Goal: Task Accomplishment & Management: Manage account settings

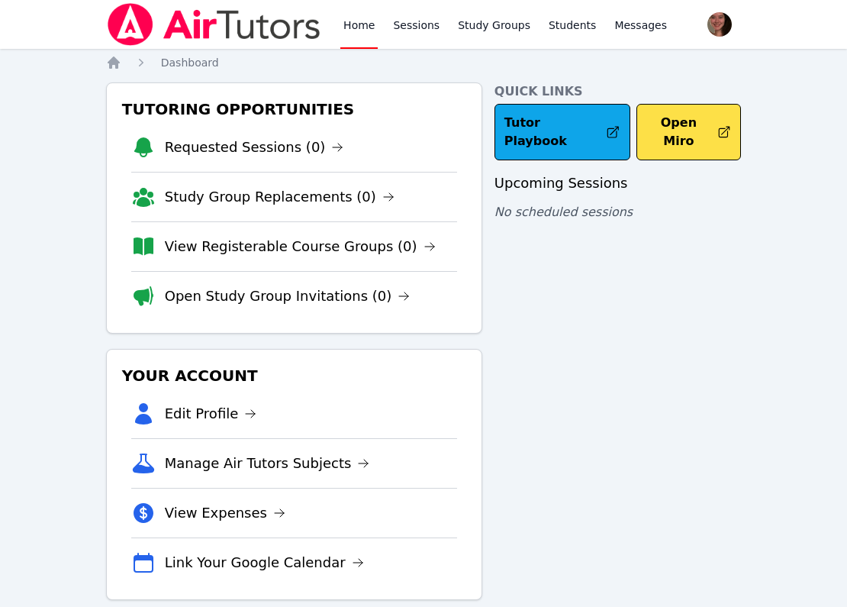
scroll to position [24, 0]
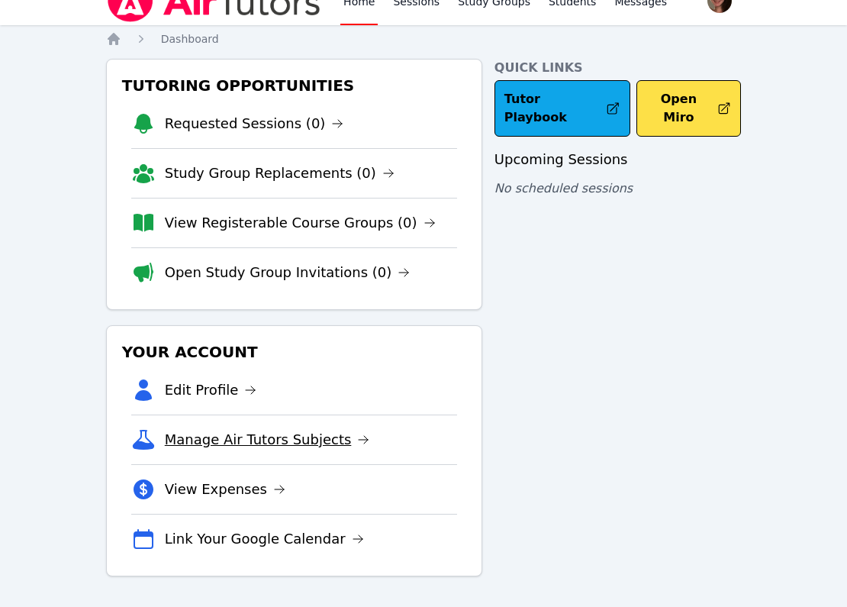
click at [310, 433] on link "Manage Air Tutors Subjects" at bounding box center [267, 439] width 205 height 21
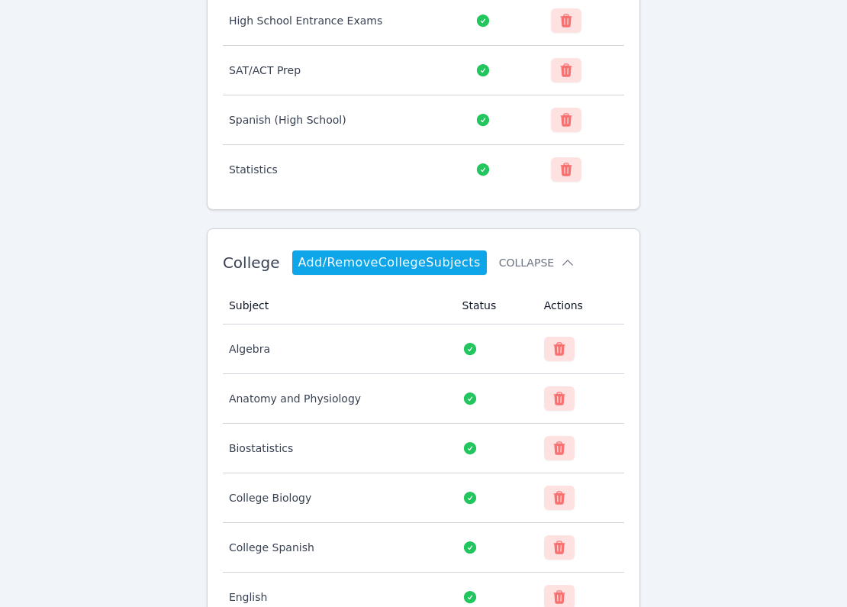
scroll to position [1271, 0]
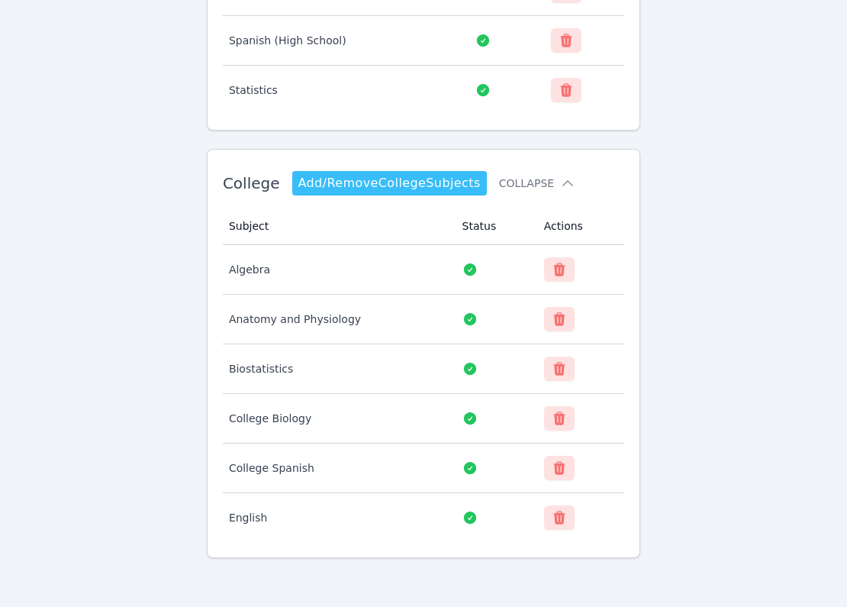
click at [376, 191] on link "Add/Remove College Subjects" at bounding box center [389, 183] width 195 height 24
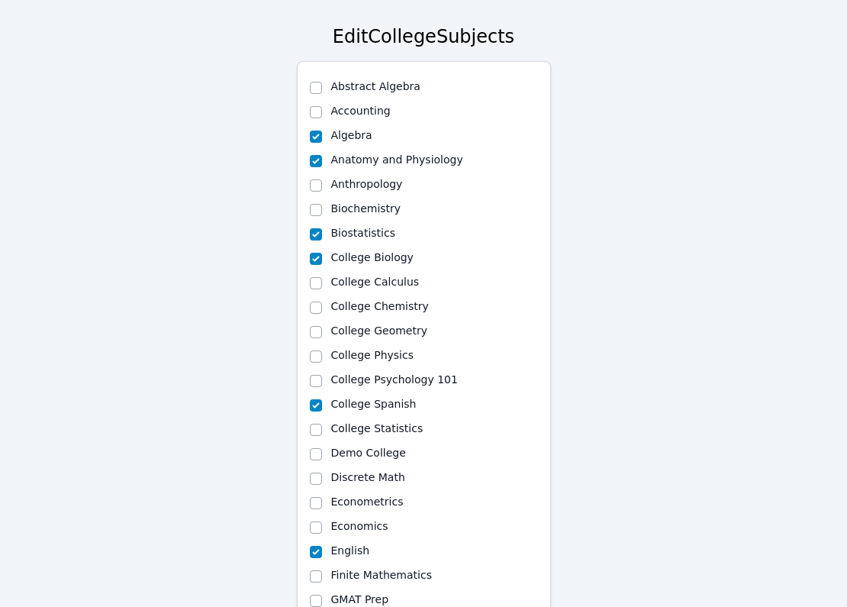
scroll to position [72, 0]
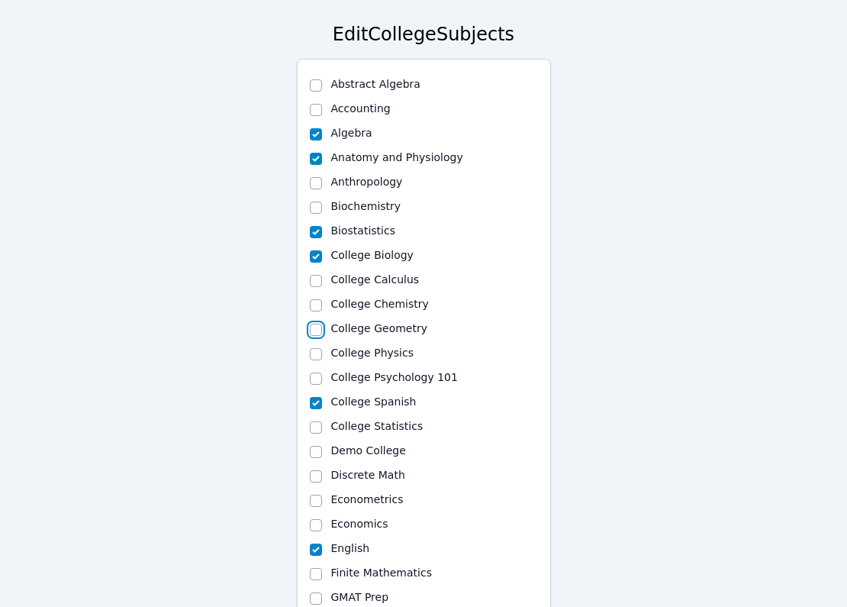
click at [311, 329] on input "College Geometry" at bounding box center [316, 330] width 12 height 12
checkbox input "true"
click at [314, 285] on input "College Calculus" at bounding box center [316, 281] width 12 height 12
checkbox input "true"
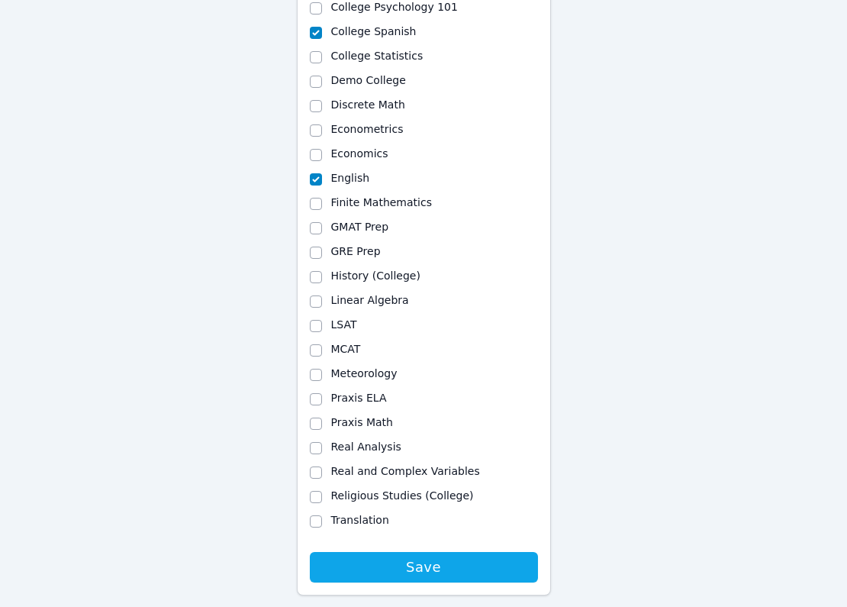
scroll to position [436, 0]
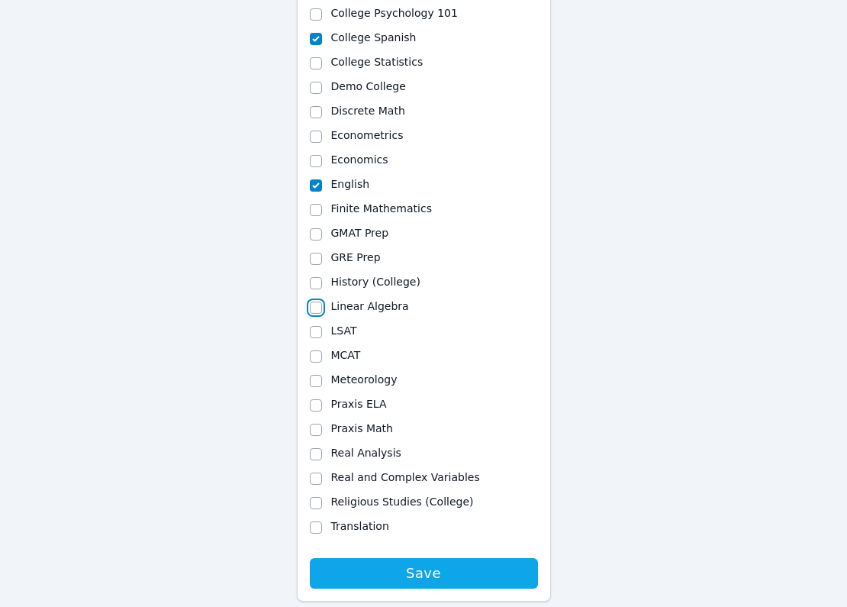
click at [320, 308] on input "Linear Algebra" at bounding box center [316, 307] width 12 height 12
checkbox input "true"
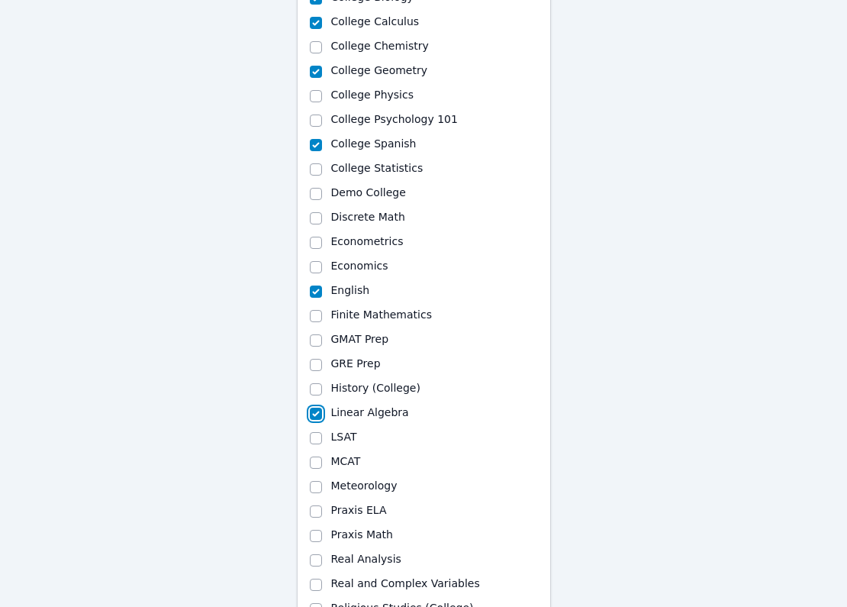
scroll to position [327, 0]
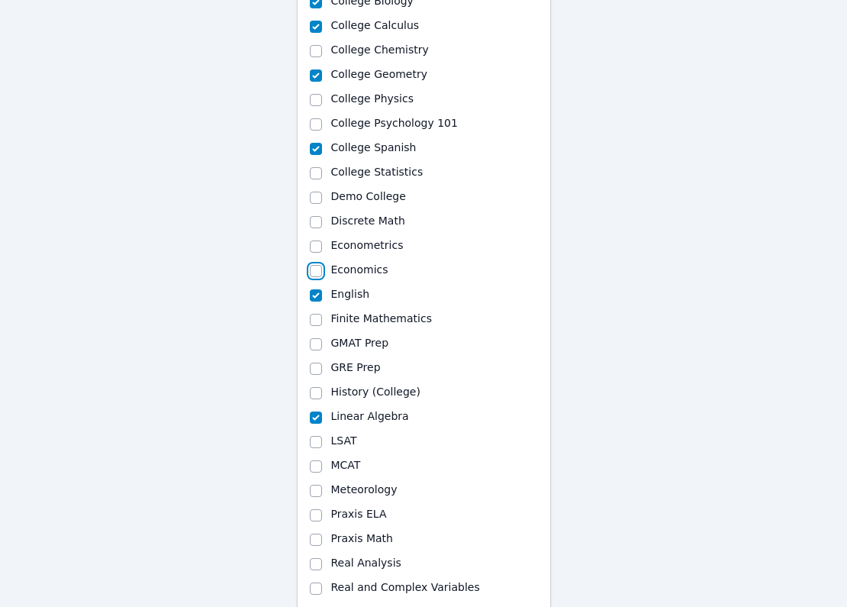
click at [319, 271] on input "Economics" at bounding box center [316, 271] width 12 height 12
checkbox input "true"
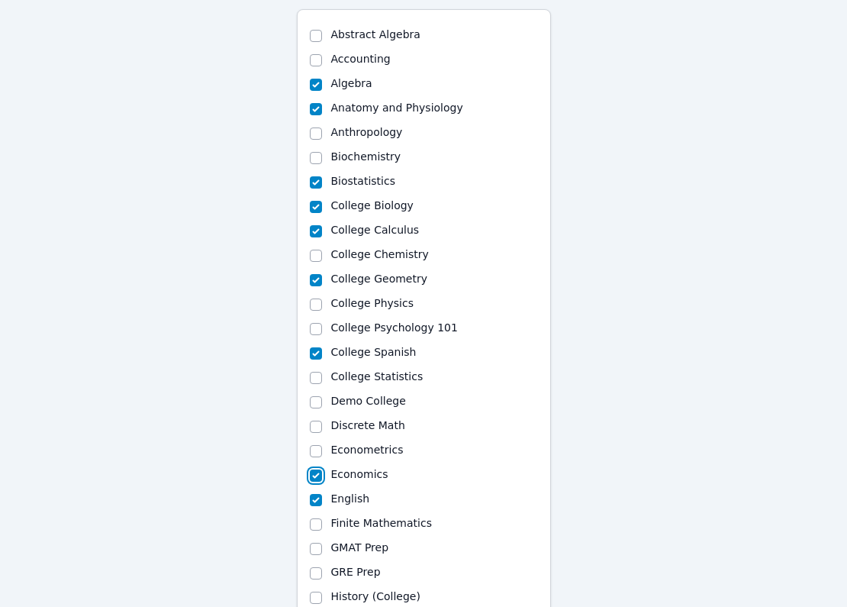
scroll to position [123, 0]
click at [316, 33] on input "Abstract Algebra" at bounding box center [316, 35] width 12 height 12
checkbox input "true"
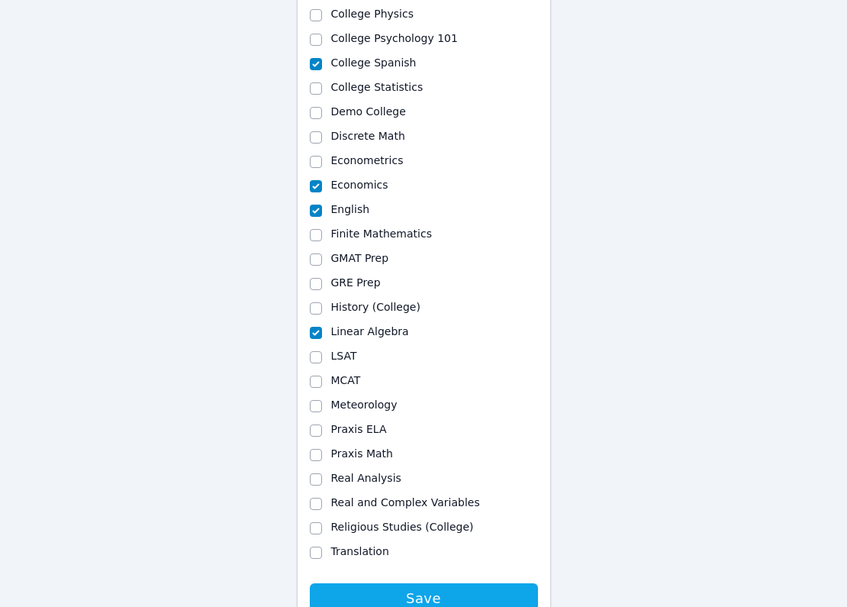
scroll to position [474, 0]
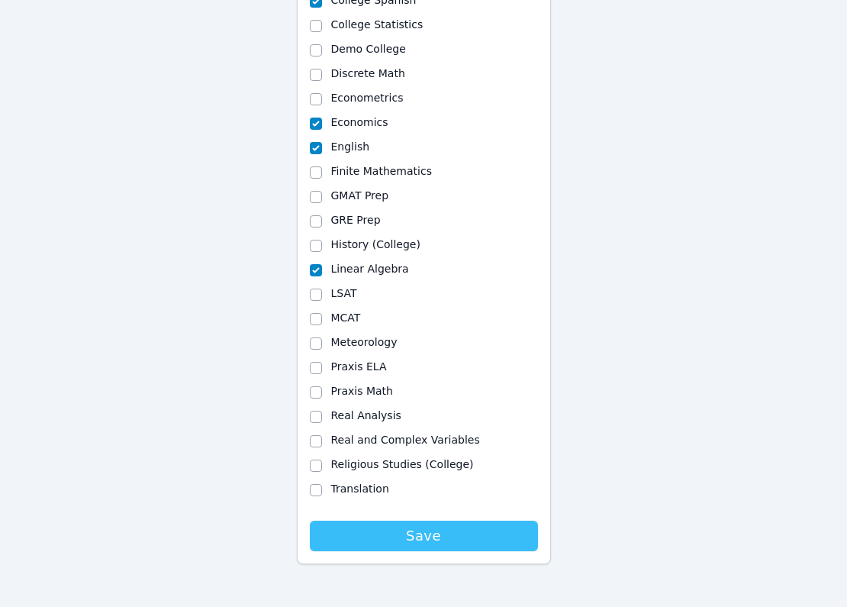
click at [398, 539] on span "Save" at bounding box center [423, 535] width 213 height 21
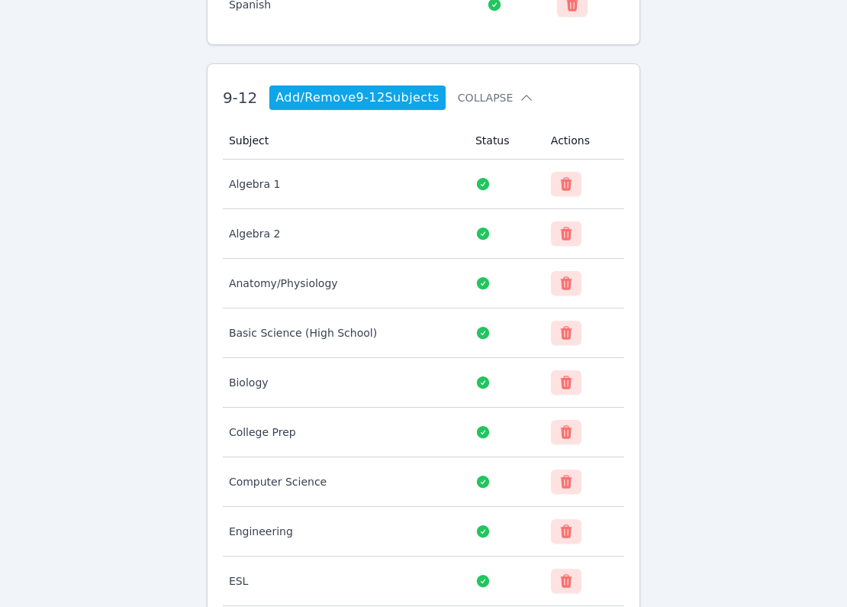
scroll to position [425, 0]
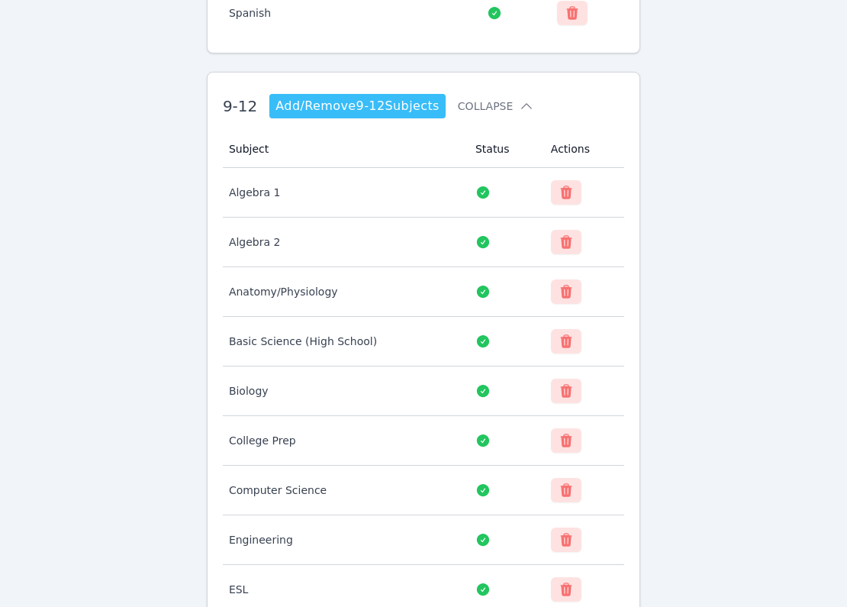
click at [414, 103] on link "Add/Remove 9-12 Subjects" at bounding box center [357, 106] width 176 height 24
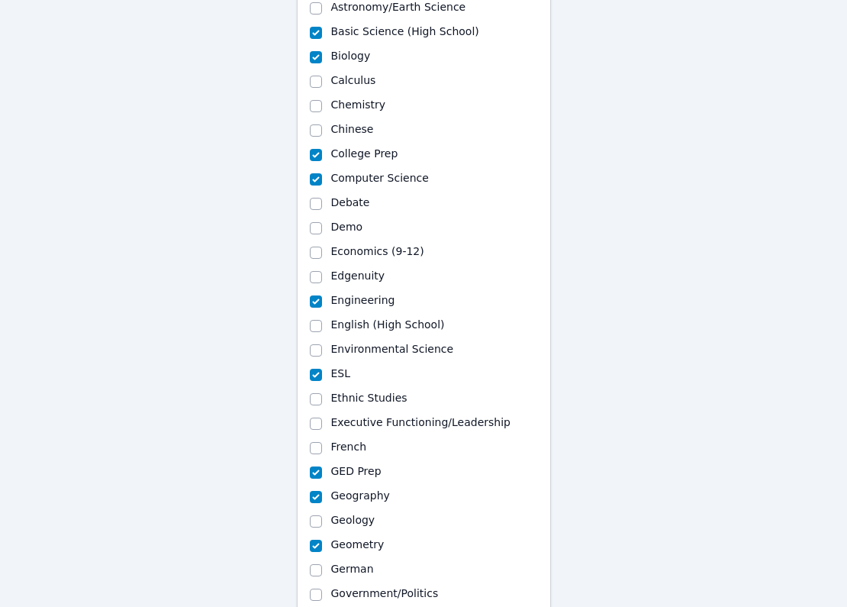
scroll to position [286, 0]
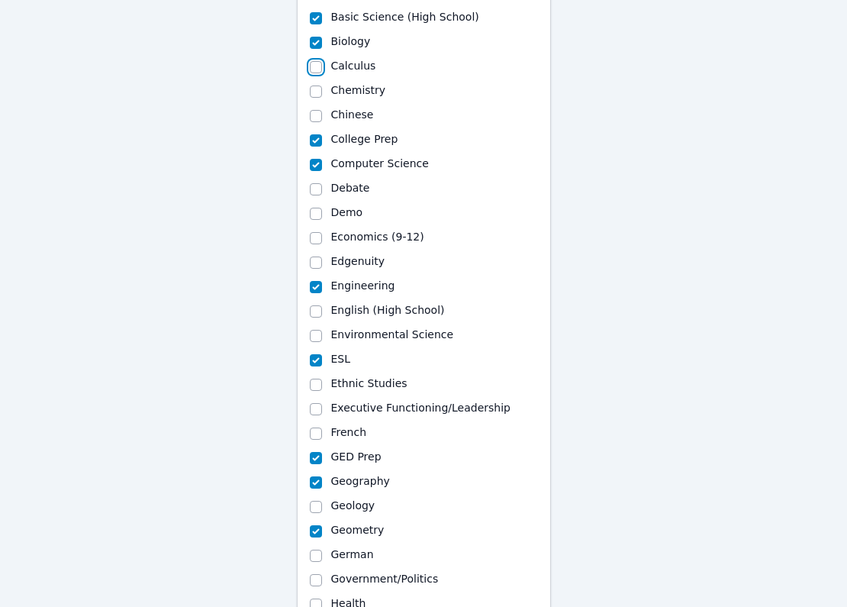
click at [316, 69] on input "Calculus" at bounding box center [316, 67] width 12 height 12
checkbox input "true"
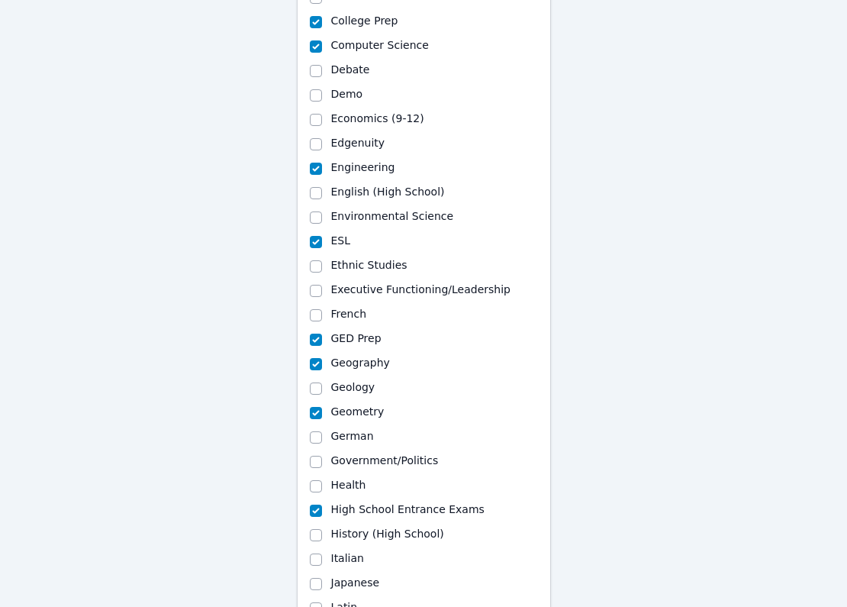
scroll to position [407, 0]
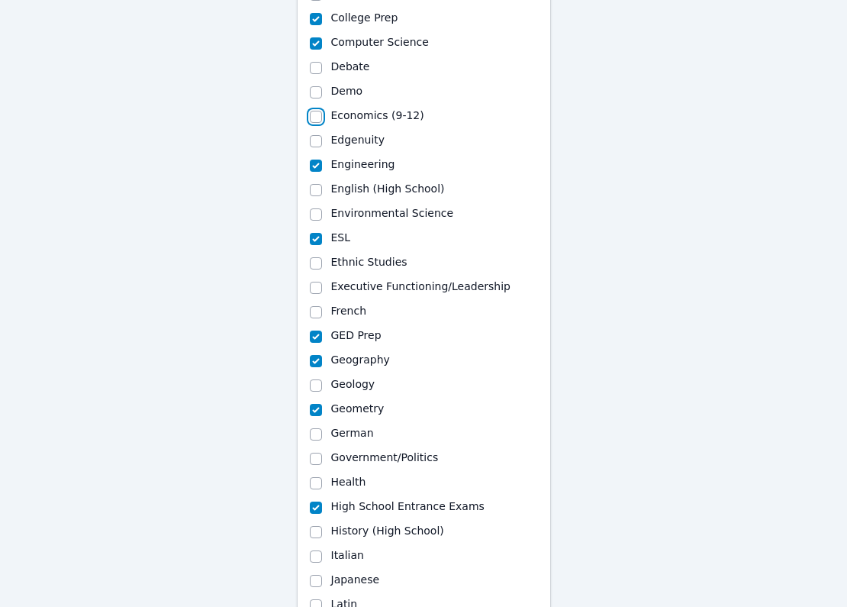
click at [317, 118] on input "Economics (9-12)" at bounding box center [316, 117] width 12 height 12
checkbox input "true"
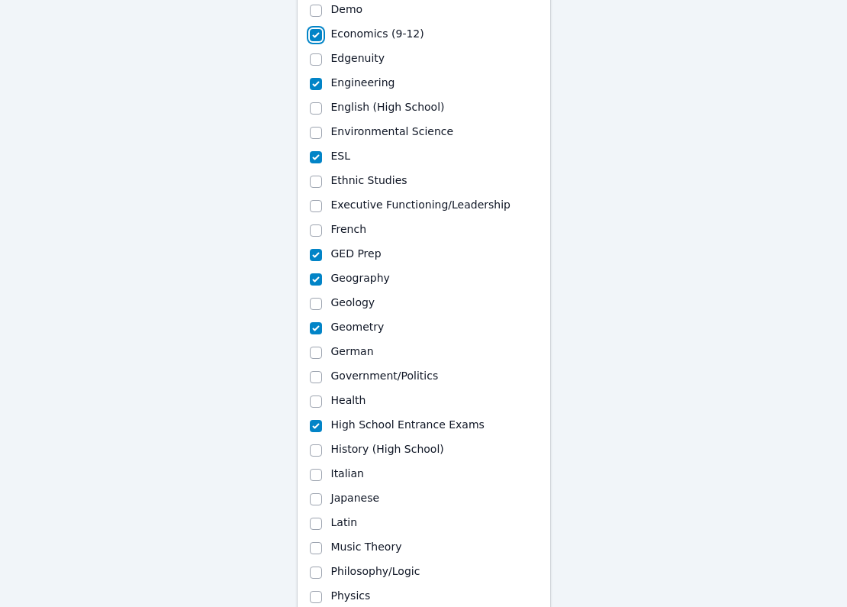
scroll to position [514, 0]
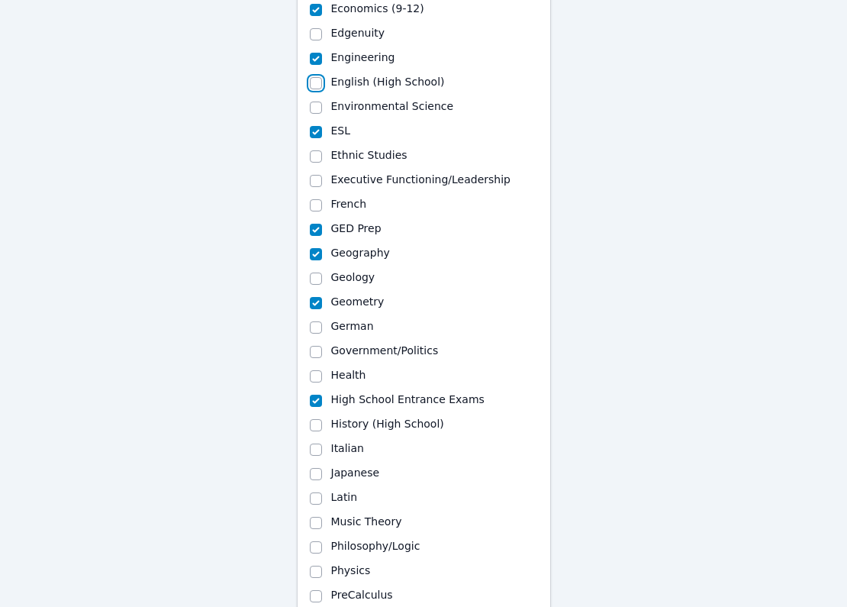
click at [316, 82] on input "English (High School)" at bounding box center [316, 83] width 12 height 12
checkbox input "true"
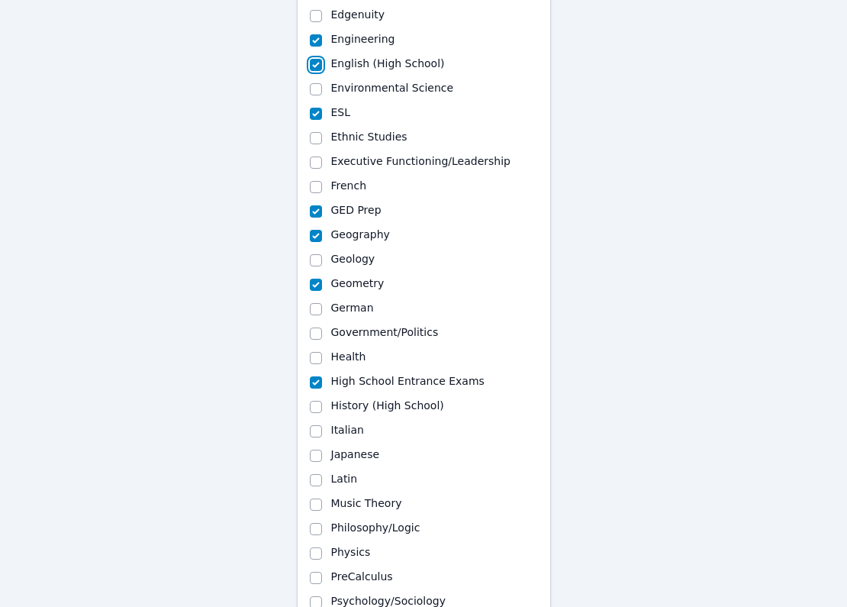
scroll to position [536, 0]
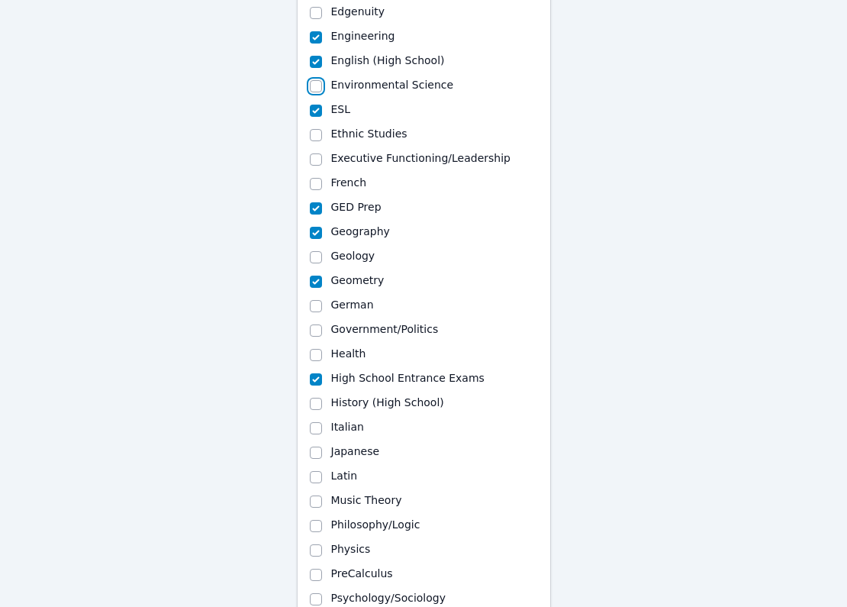
click at [311, 84] on input "Environmental Science" at bounding box center [316, 86] width 12 height 12
checkbox input "true"
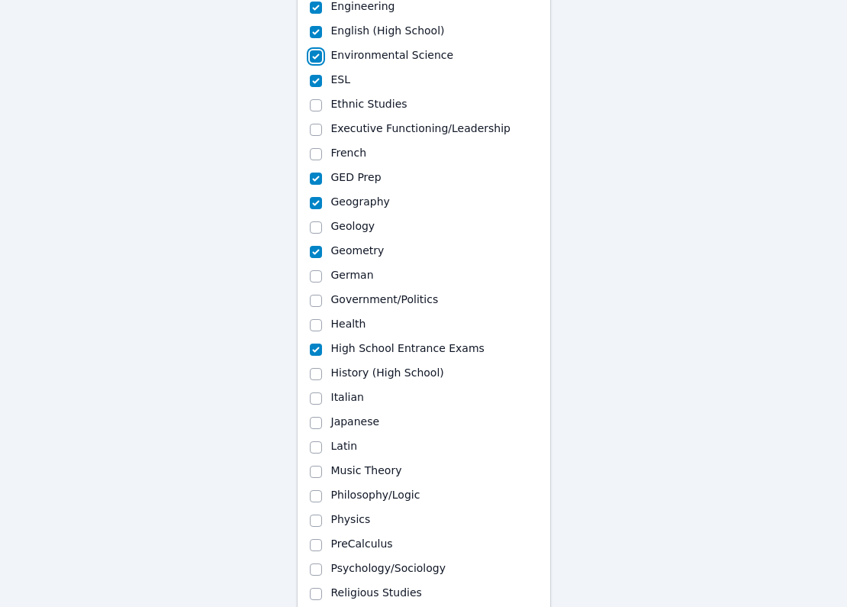
scroll to position [570, 0]
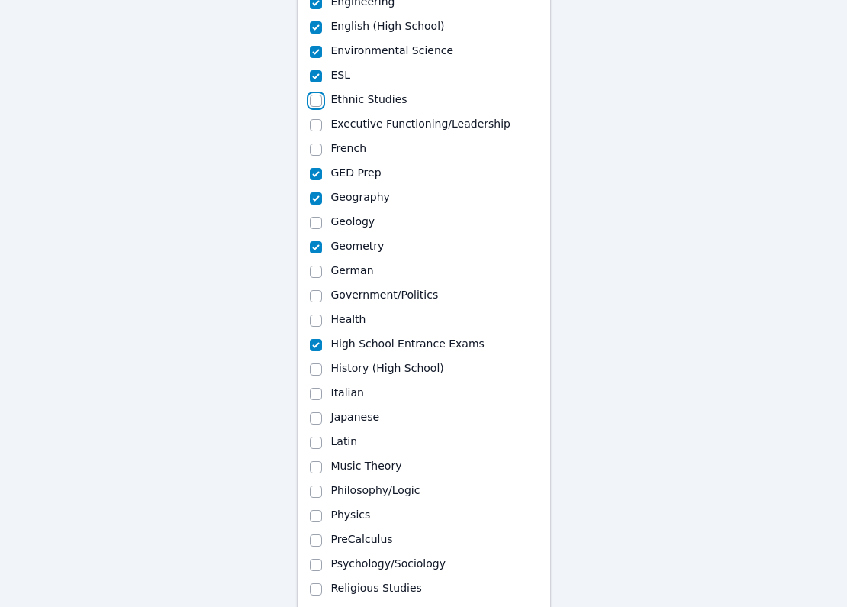
click at [317, 101] on input "Ethnic Studies" at bounding box center [316, 101] width 12 height 12
checkbox input "true"
click at [311, 128] on input "Executive Functioning/Leadership" at bounding box center [316, 125] width 12 height 12
checkbox input "true"
click at [320, 105] on input "Ethnic Studies" at bounding box center [316, 101] width 12 height 12
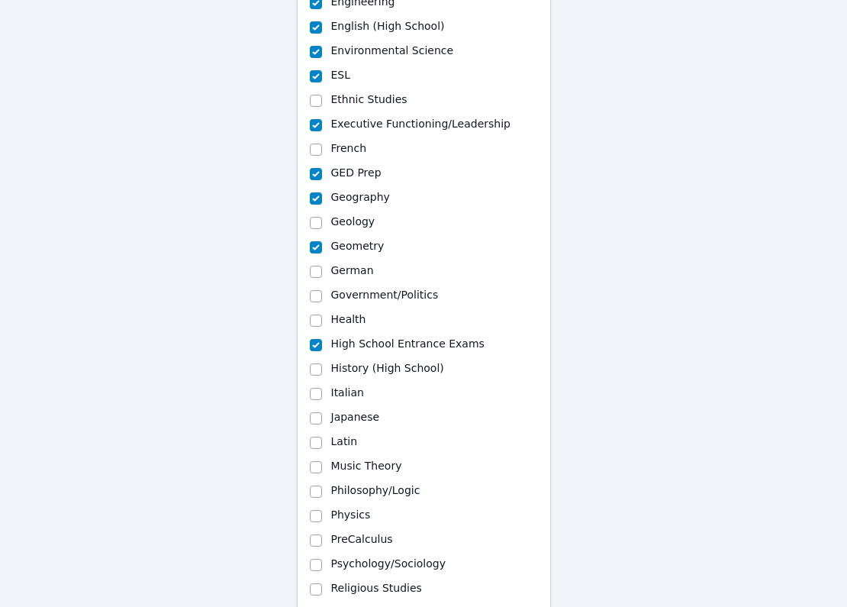
click at [325, 100] on div "Ethnic Studies" at bounding box center [424, 101] width 228 height 18
click at [325, 101] on div "Ethnic Studies" at bounding box center [424, 101] width 228 height 18
click at [319, 103] on input "Ethnic Studies" at bounding box center [316, 101] width 12 height 12
checkbox input "false"
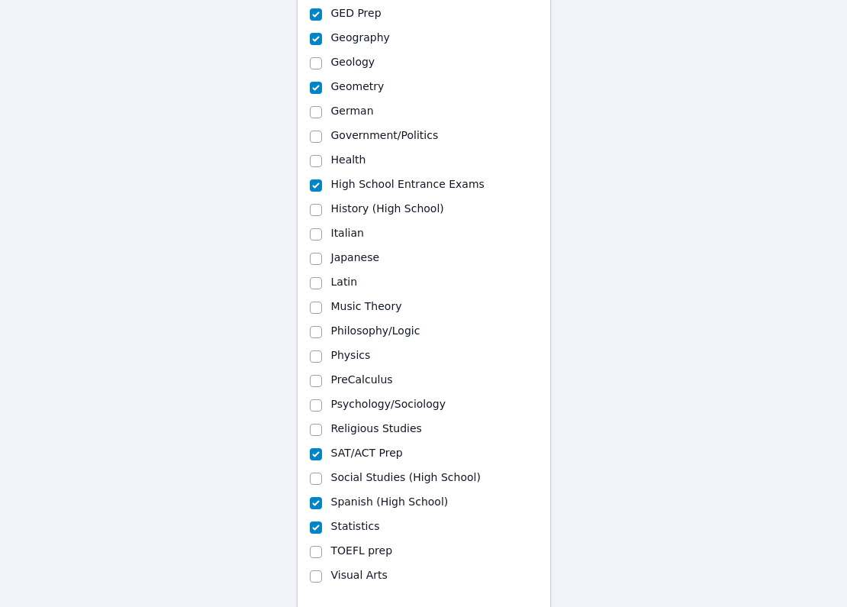
scroll to position [728, 0]
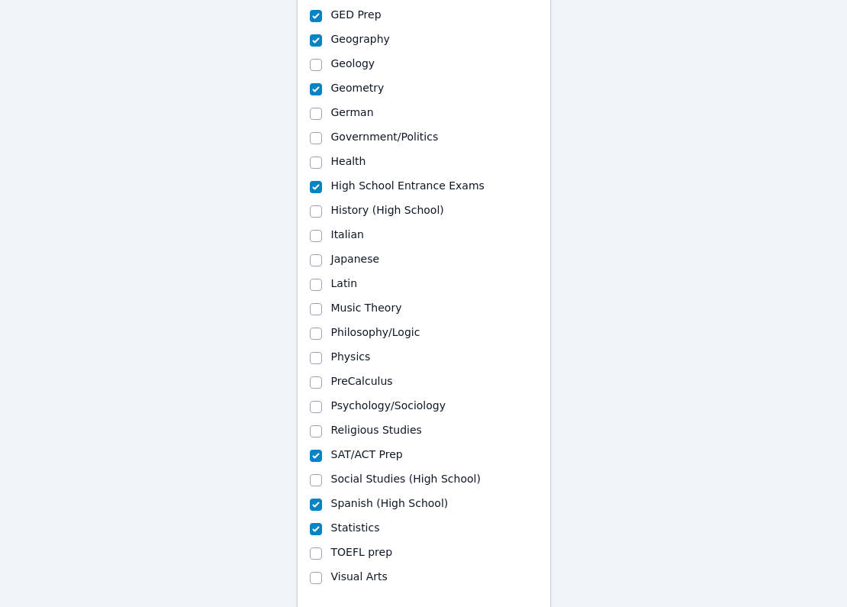
click at [324, 482] on div "Social Studies (High School)" at bounding box center [424, 480] width 228 height 18
click at [314, 480] on input "Social Studies (High School)" at bounding box center [316, 480] width 12 height 12
checkbox input "true"
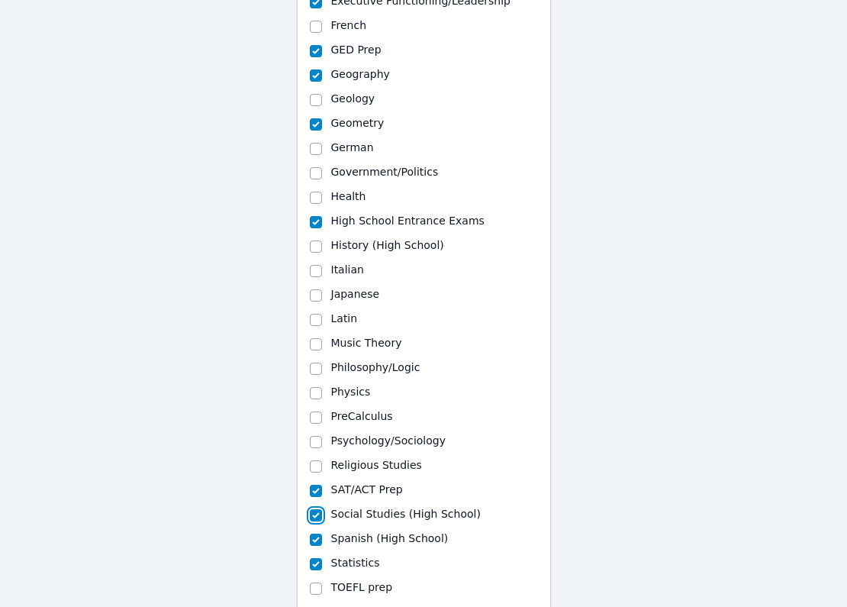
scroll to position [689, 0]
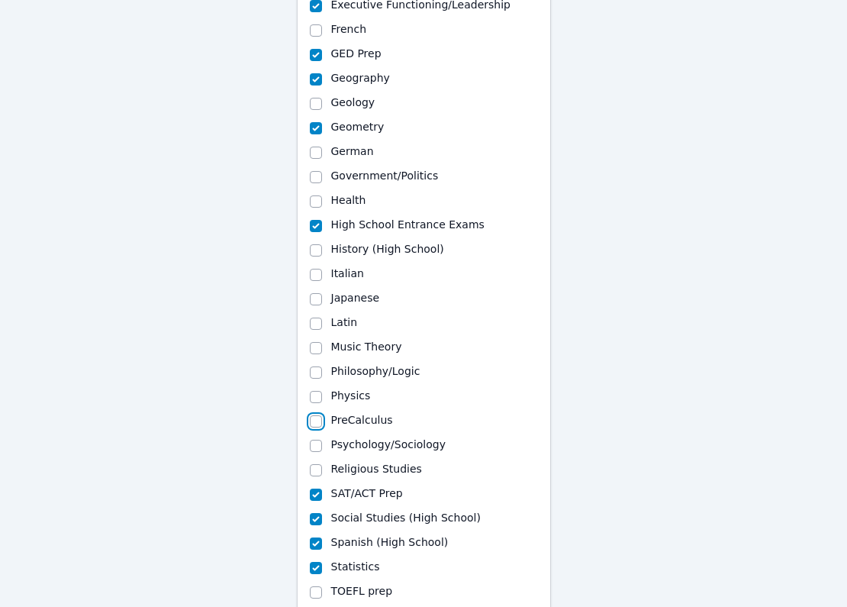
click at [316, 424] on input "PreCalculus" at bounding box center [316, 421] width 12 height 12
checkbox input "true"
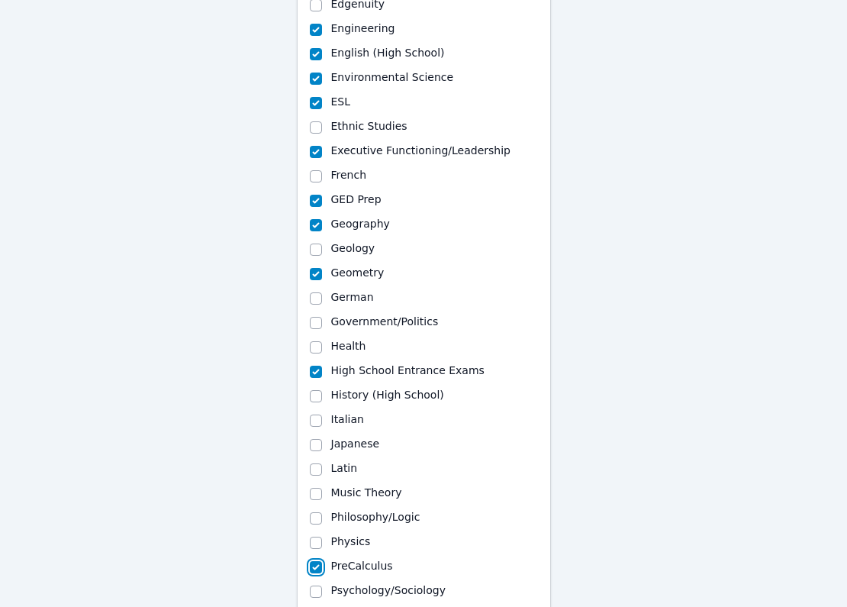
scroll to position [538, 0]
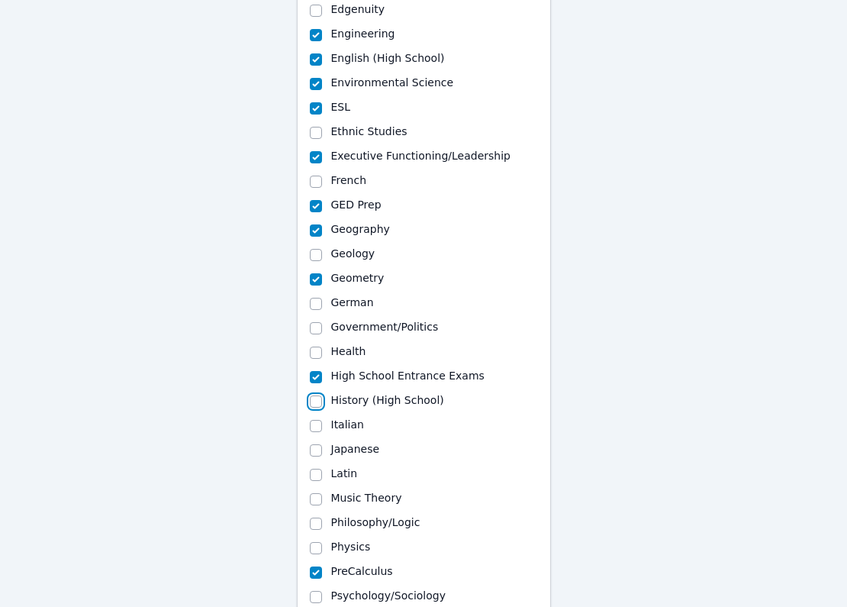
click at [315, 402] on input "History (High School)" at bounding box center [316, 401] width 12 height 12
checkbox input "true"
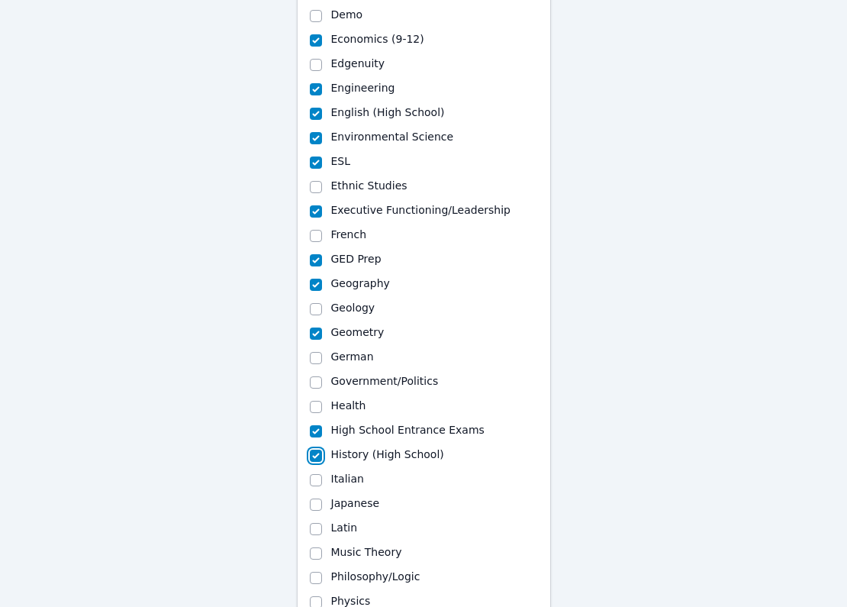
scroll to position [482, 0]
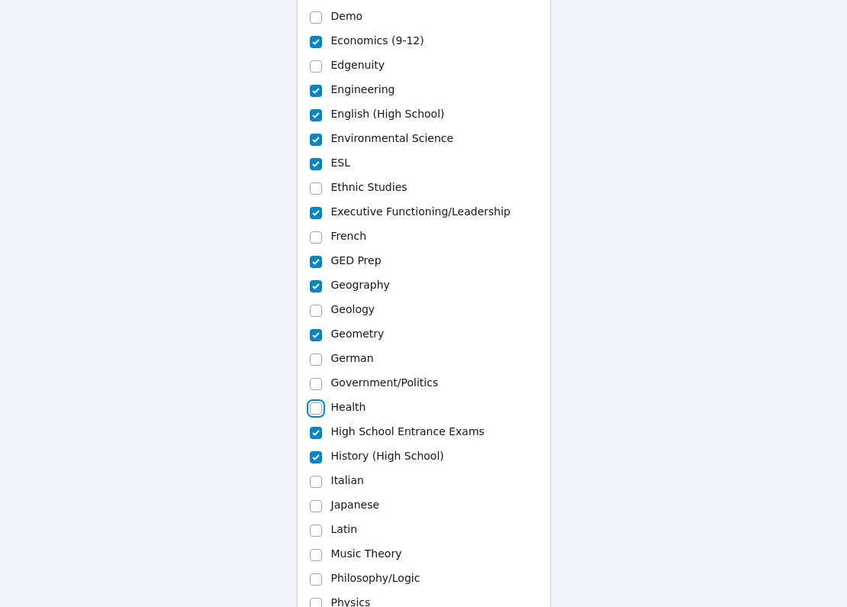
click at [314, 409] on input "Health" at bounding box center [316, 408] width 12 height 12
checkbox input "true"
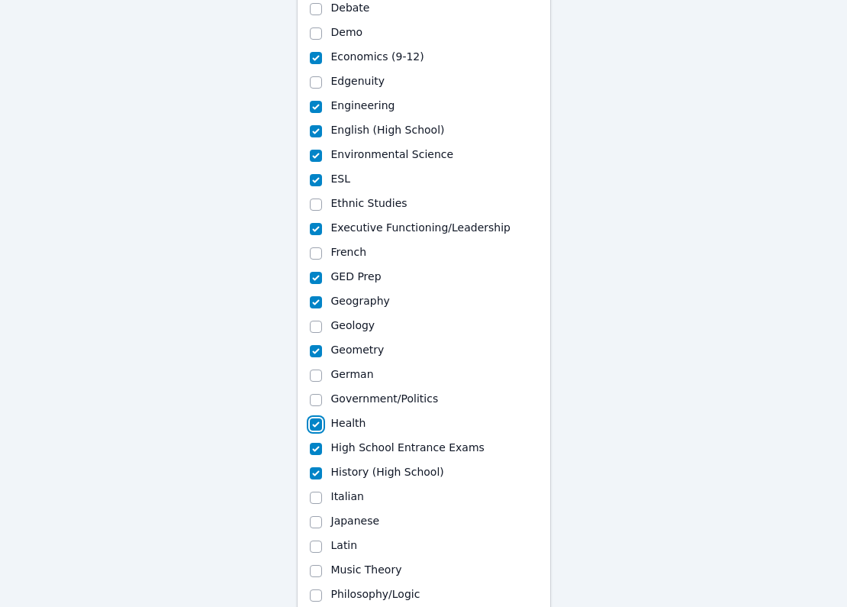
scroll to position [457, 0]
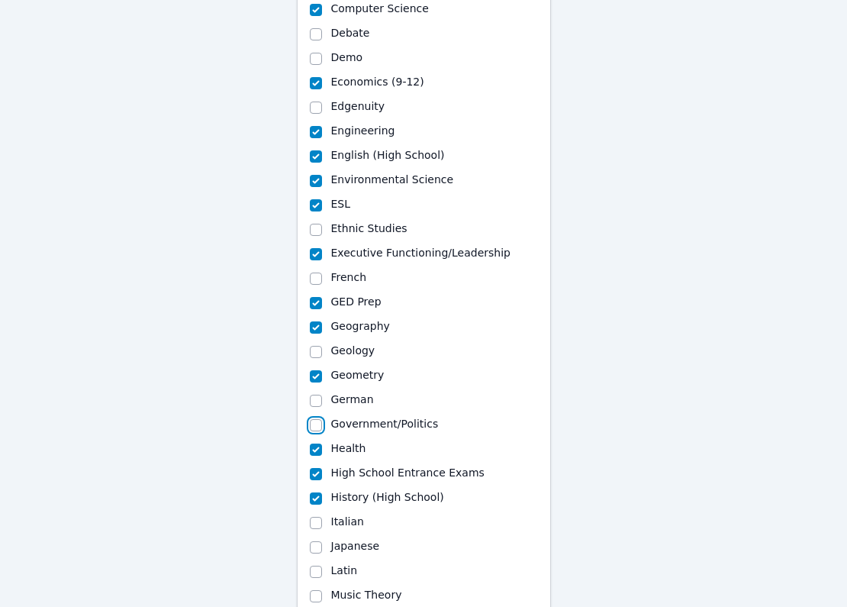
click at [315, 426] on input "Government/Politics" at bounding box center [316, 425] width 12 height 12
checkbox input "true"
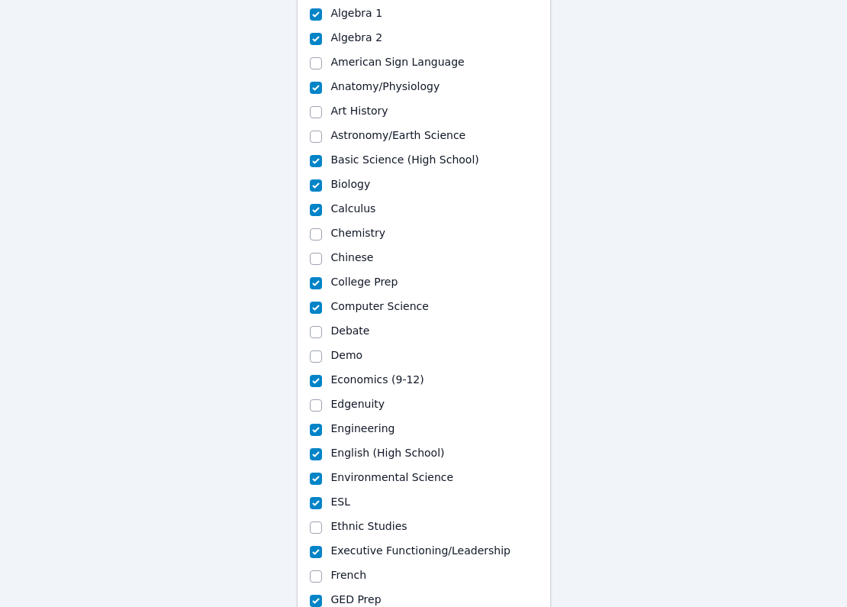
scroll to position [140, 0]
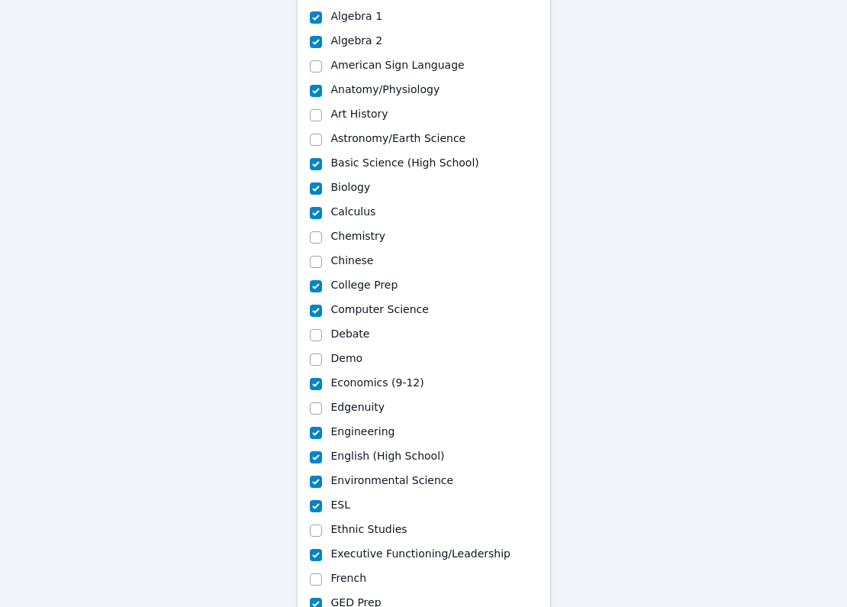
click at [324, 241] on div "Chemistry" at bounding box center [424, 237] width 228 height 18
click at [320, 237] on input "Chemistry" at bounding box center [316, 237] width 12 height 12
checkbox input "true"
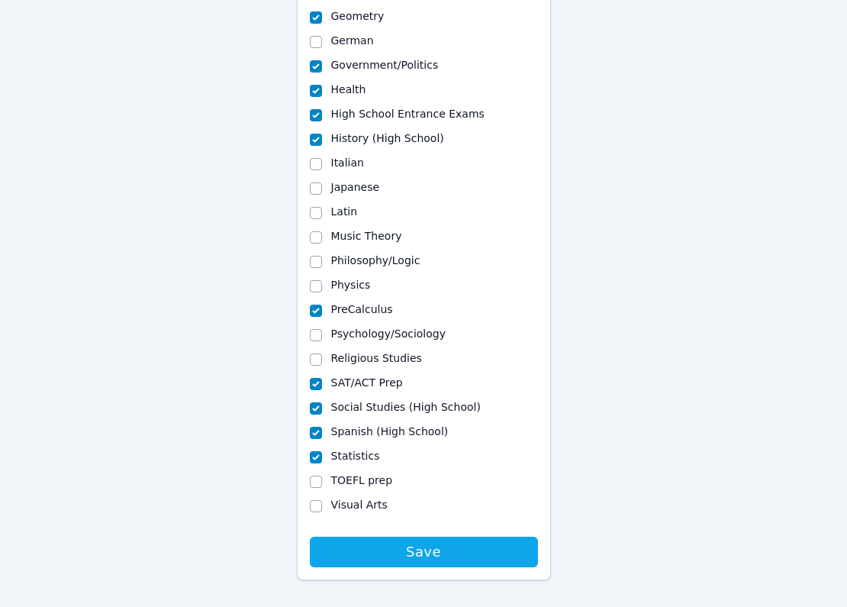
scroll to position [816, 0]
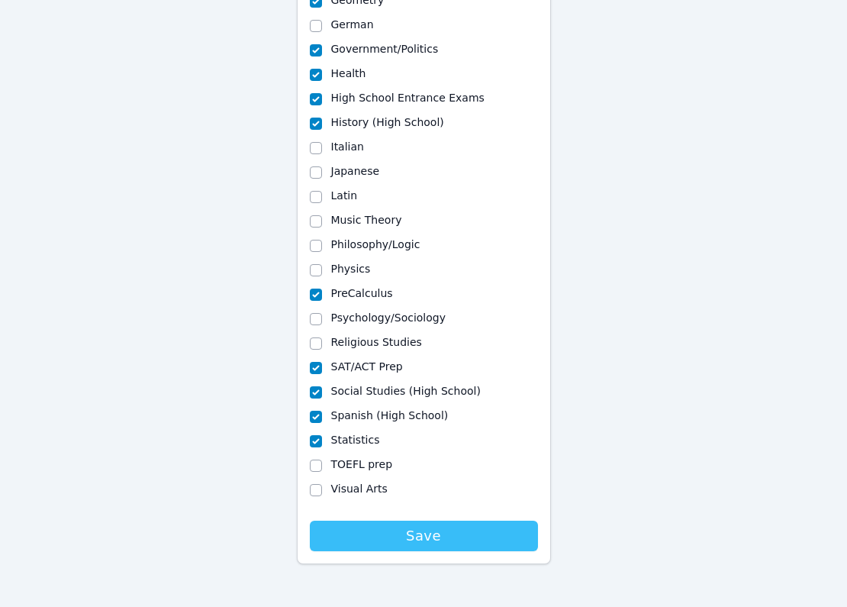
click at [362, 538] on span "Save" at bounding box center [423, 535] width 213 height 21
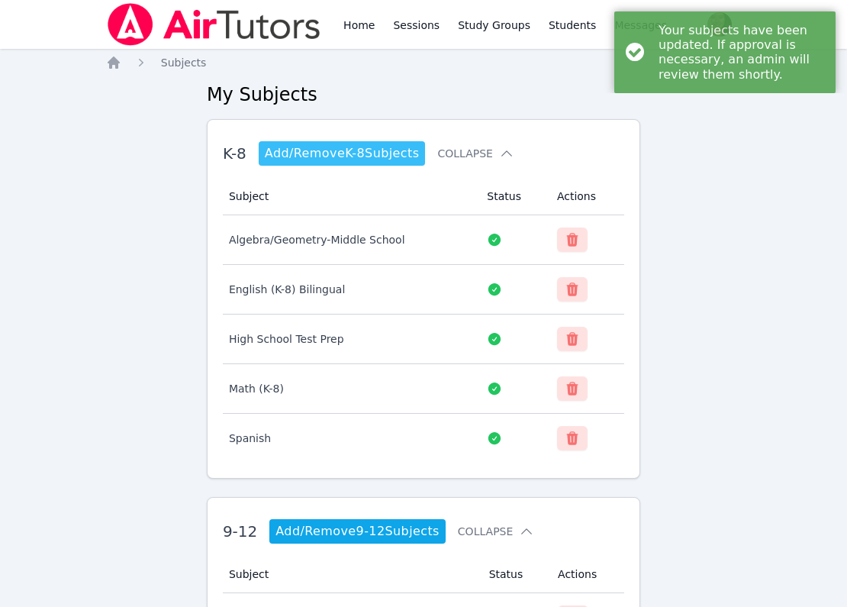
click at [401, 155] on link "Add/Remove K-8 Subjects" at bounding box center [342, 153] width 167 height 24
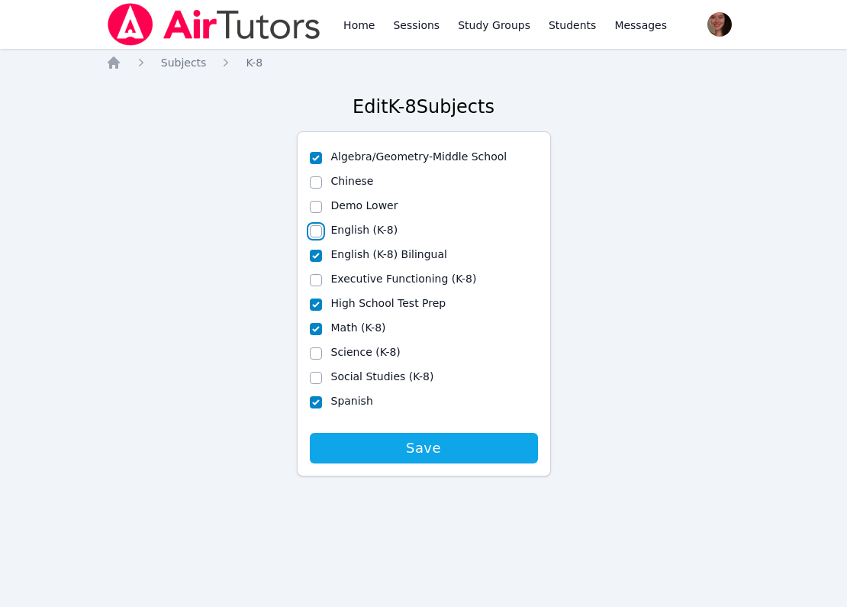
click at [320, 228] on input "English (K-8)" at bounding box center [316, 231] width 12 height 12
checkbox input "true"
click at [315, 351] on input "Science (K-8)" at bounding box center [316, 353] width 12 height 12
checkbox input "true"
click at [317, 372] on input "Social Studies (K-8)" at bounding box center [316, 378] width 12 height 12
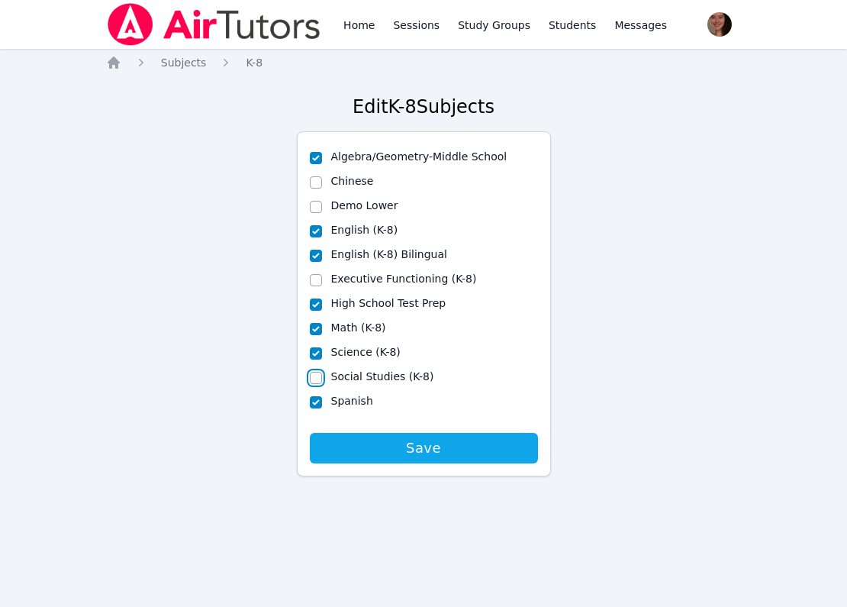
checkbox input "true"
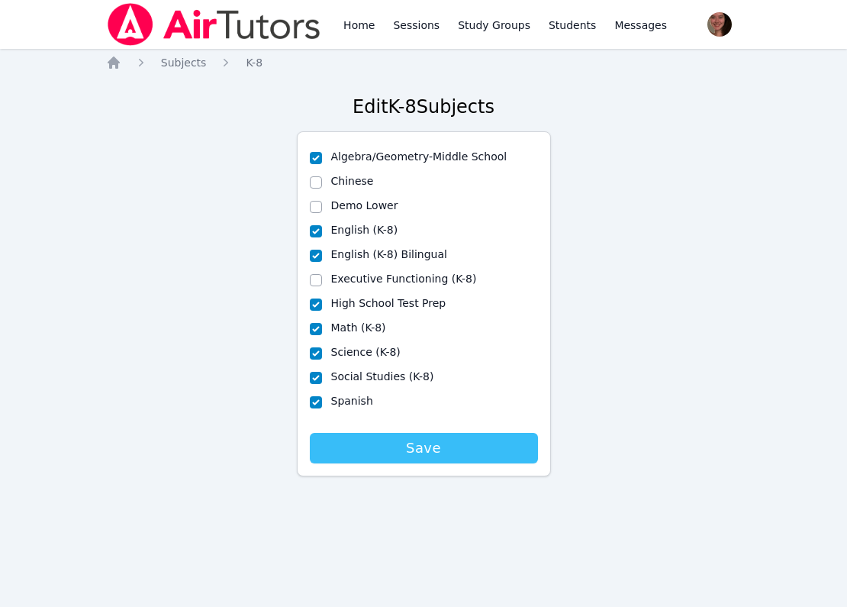
click at [337, 449] on span "Save" at bounding box center [423, 447] width 213 height 21
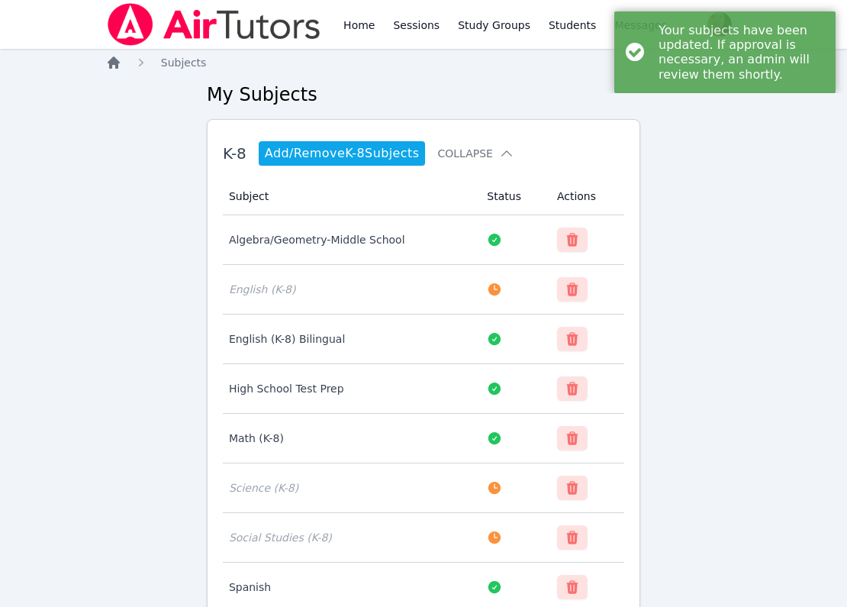
click at [111, 63] on icon "Breadcrumb" at bounding box center [114, 62] width 12 height 12
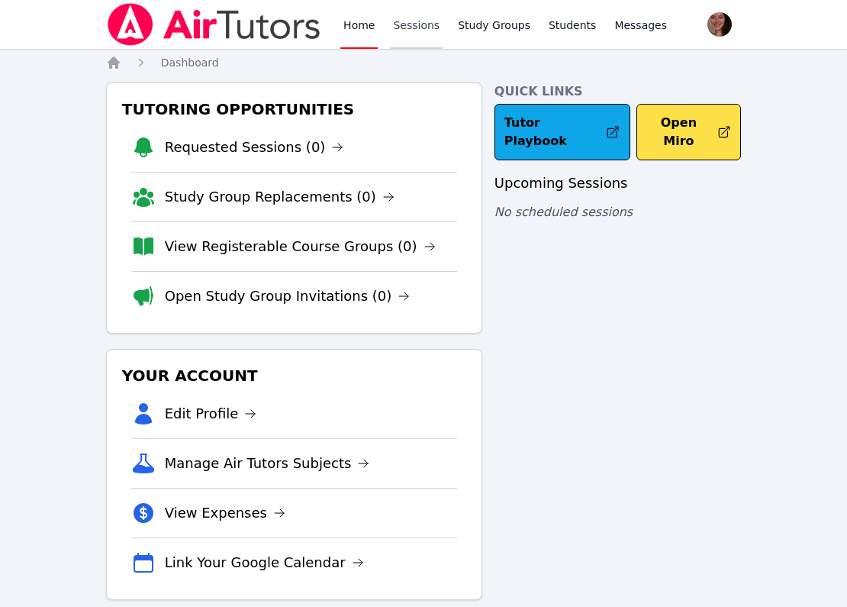
click at [417, 34] on link "Sessions" at bounding box center [416, 24] width 53 height 49
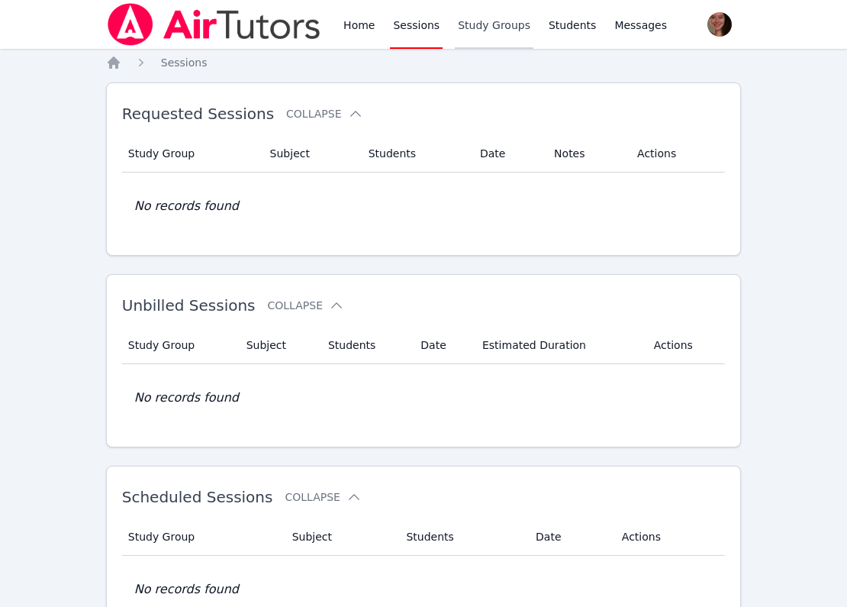
click at [494, 23] on link "Study Groups" at bounding box center [494, 24] width 79 height 49
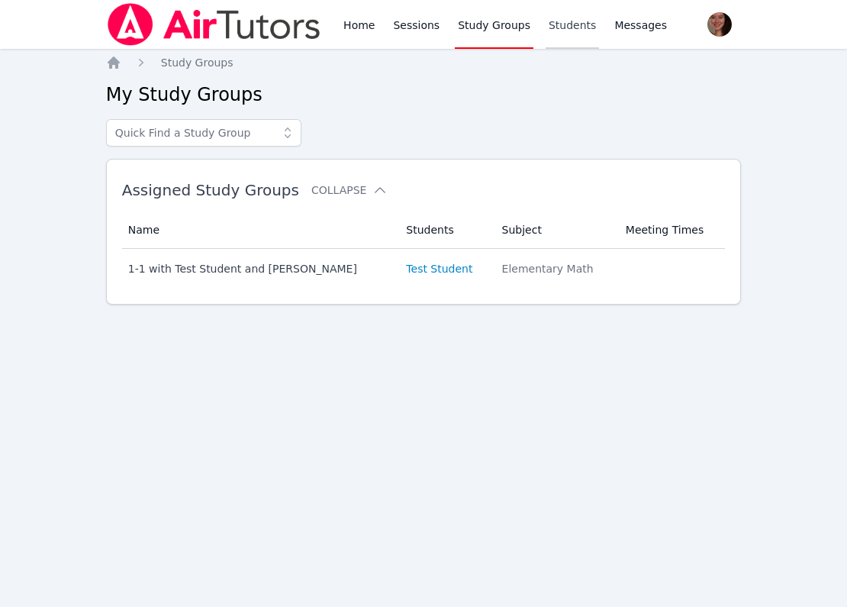
click at [572, 21] on link "Students" at bounding box center [572, 24] width 53 height 49
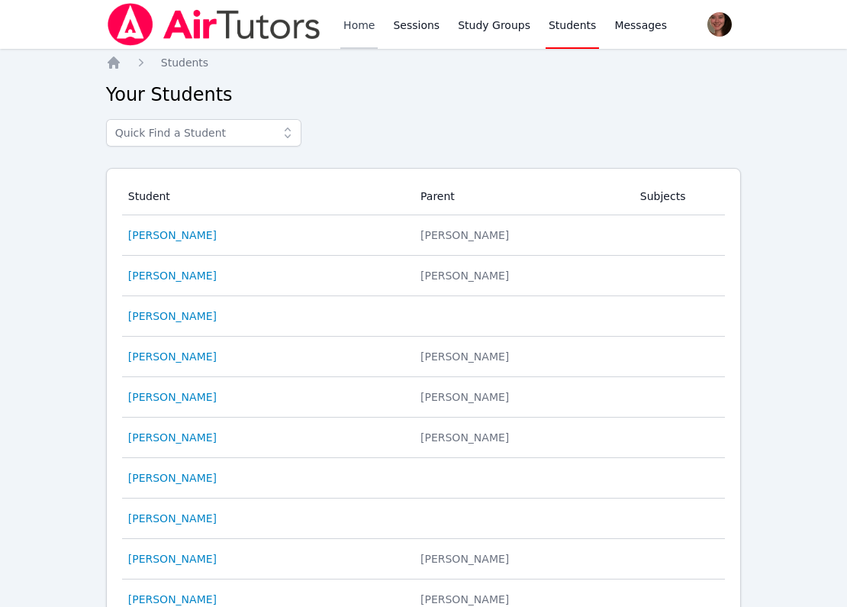
click at [351, 26] on link "Home" at bounding box center [358, 24] width 37 height 49
